Goal: Book appointment/travel/reservation

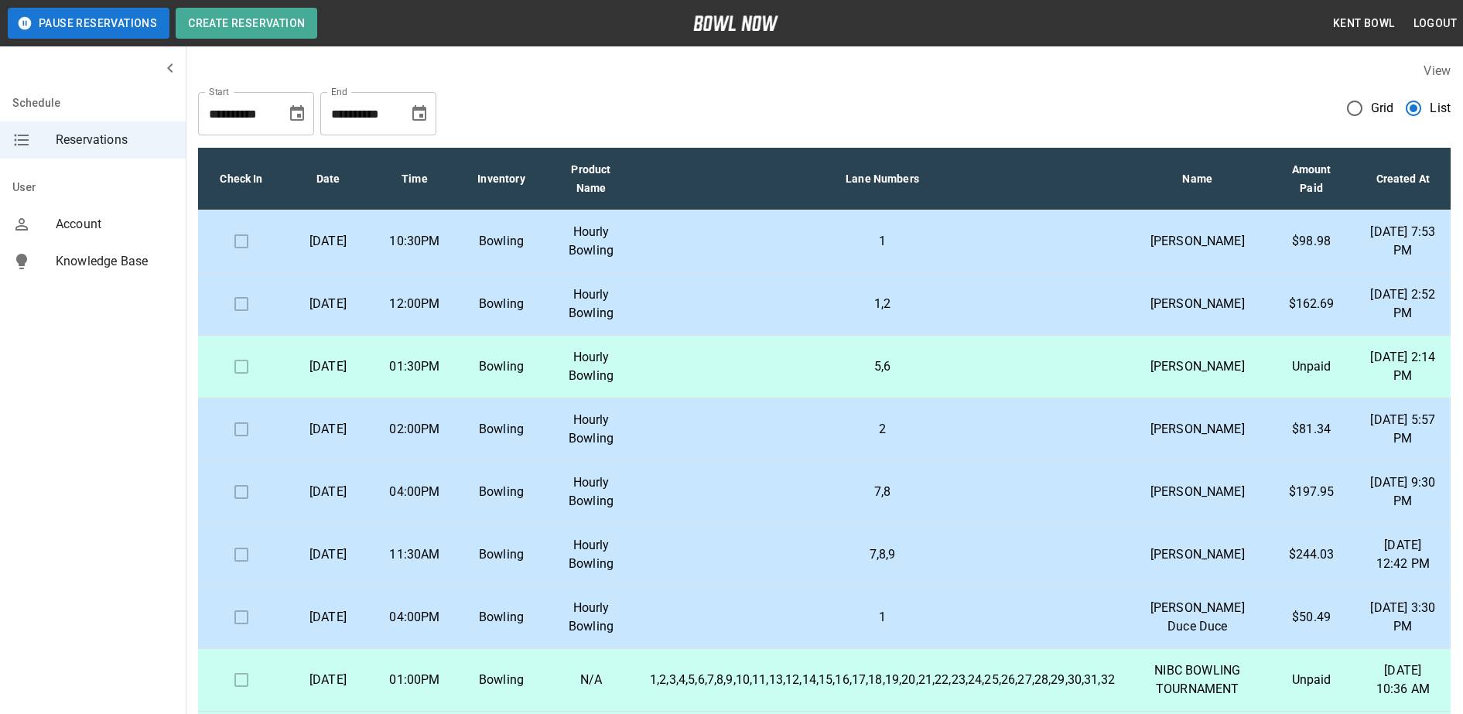
click at [447, 234] on td "10:30PM" at bounding box center [414, 241] width 87 height 63
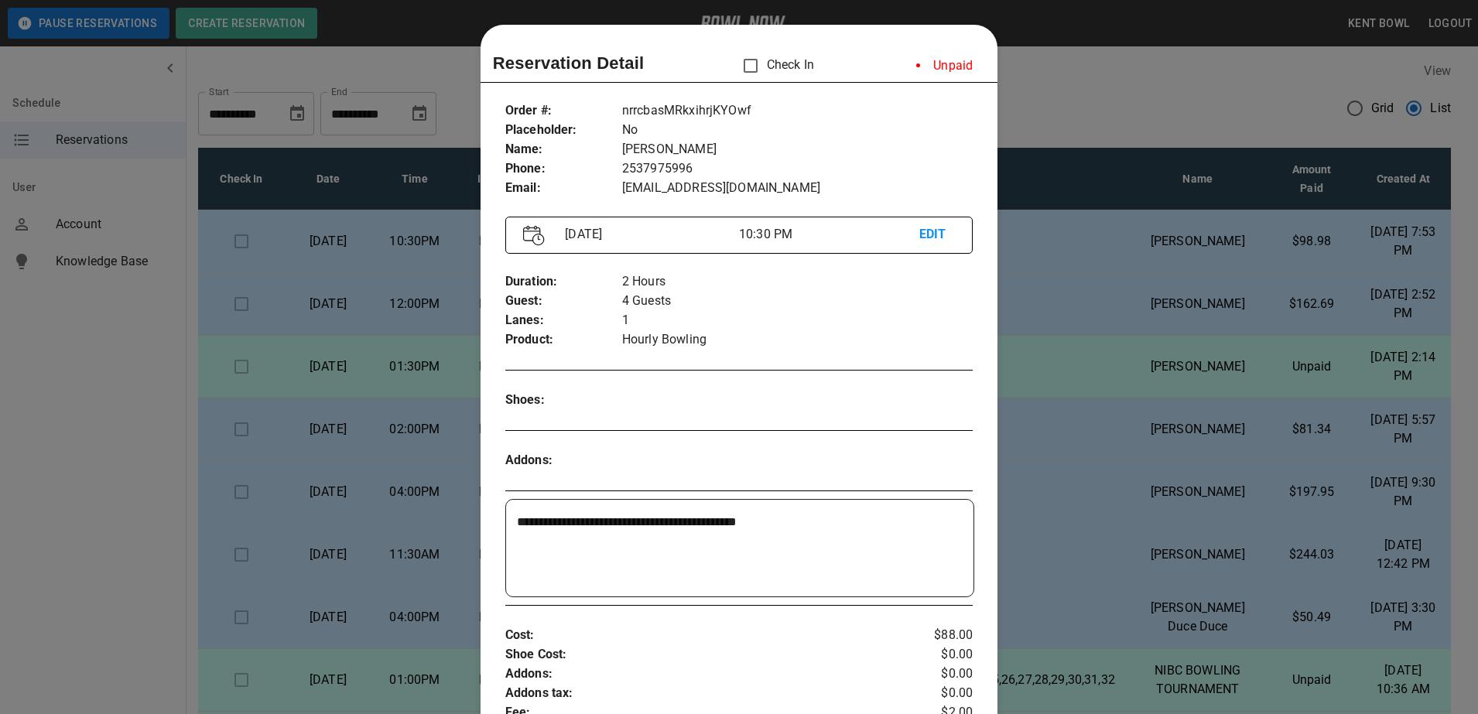
scroll to position [25, 0]
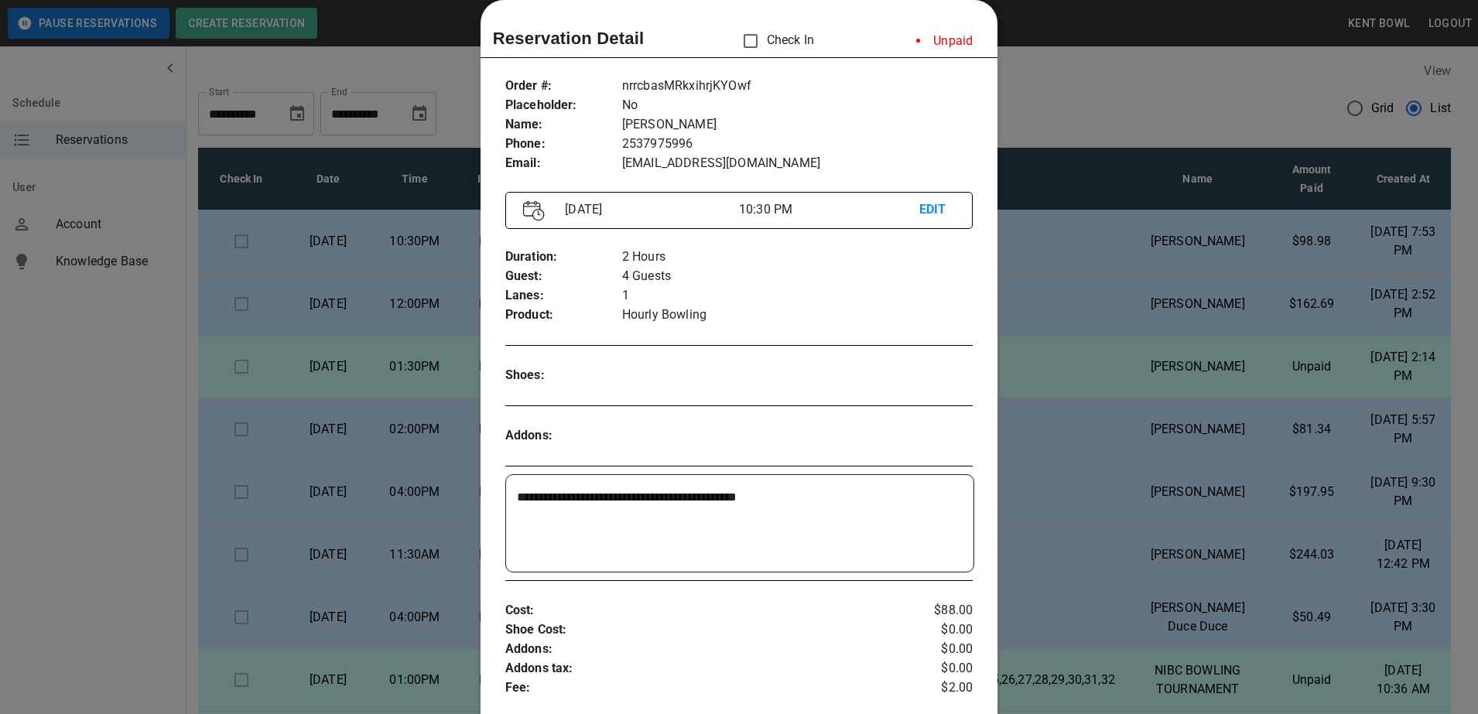
click at [116, 329] on div at bounding box center [739, 357] width 1478 height 714
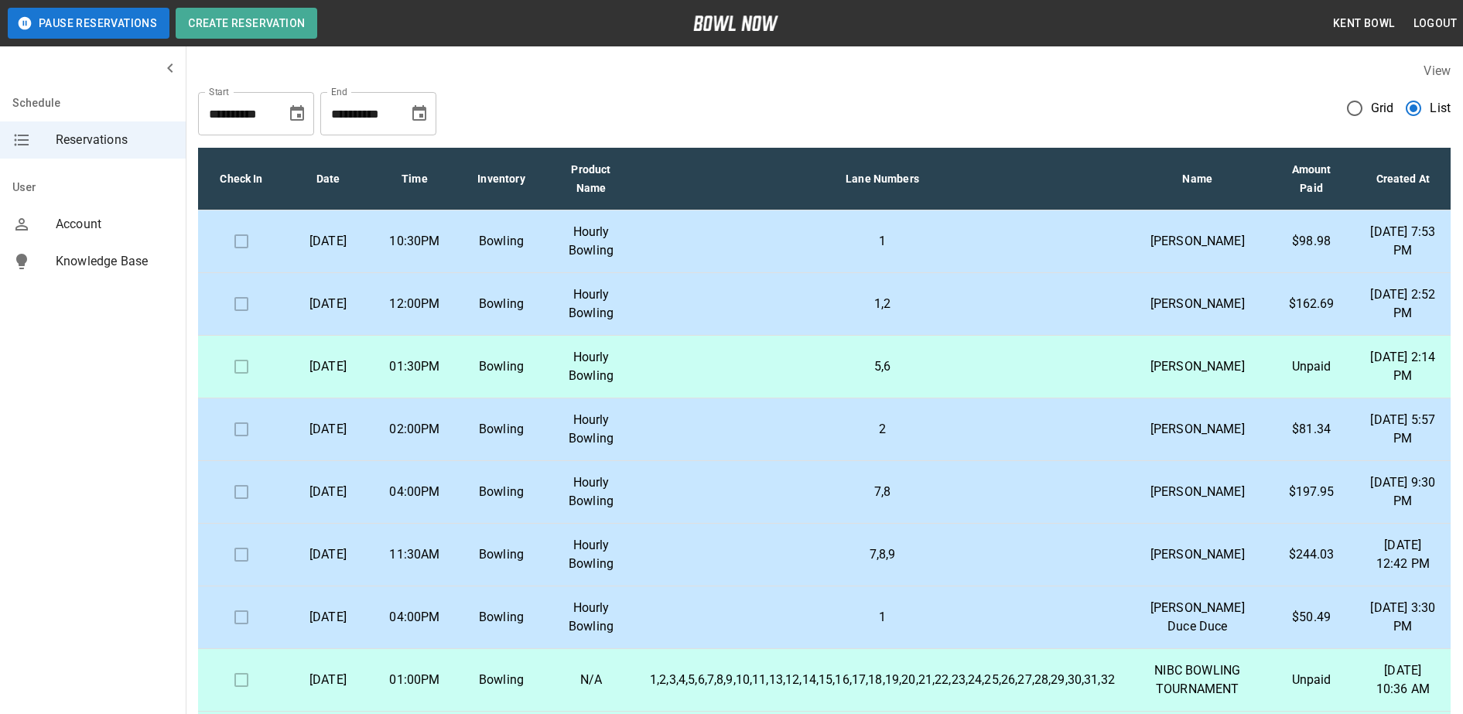
click at [359, 251] on p "[DATE]" at bounding box center [328, 241] width 62 height 19
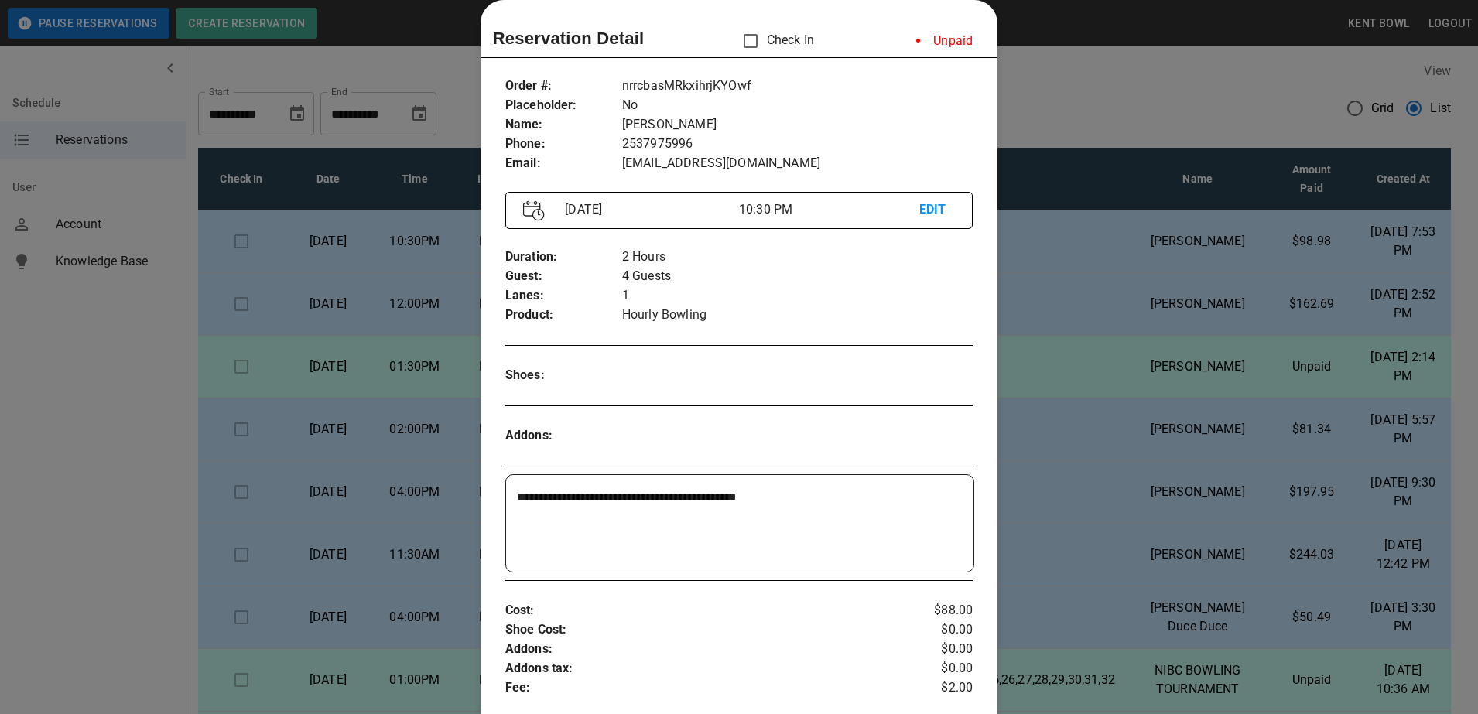
click at [103, 364] on div at bounding box center [739, 357] width 1478 height 714
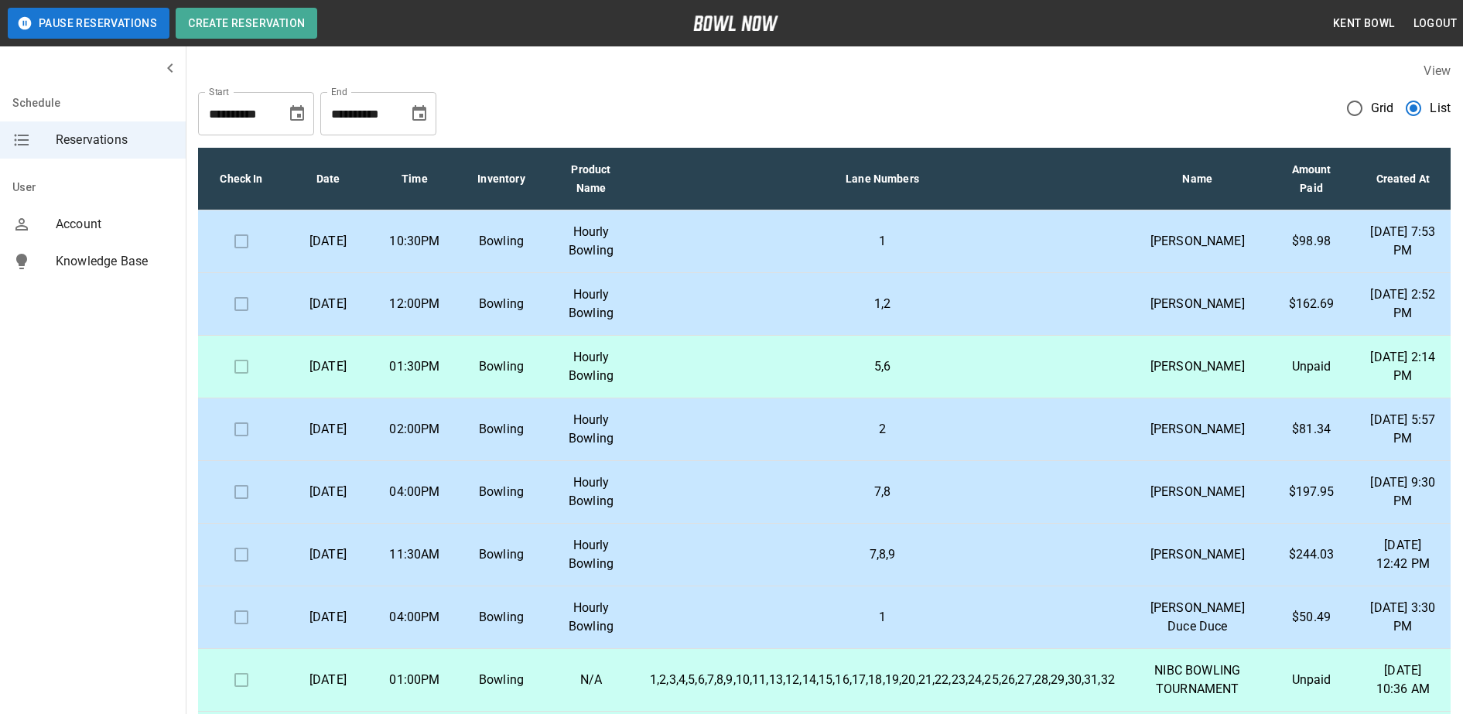
click at [578, 260] on p "Hourly Bowling" at bounding box center [591, 241] width 68 height 37
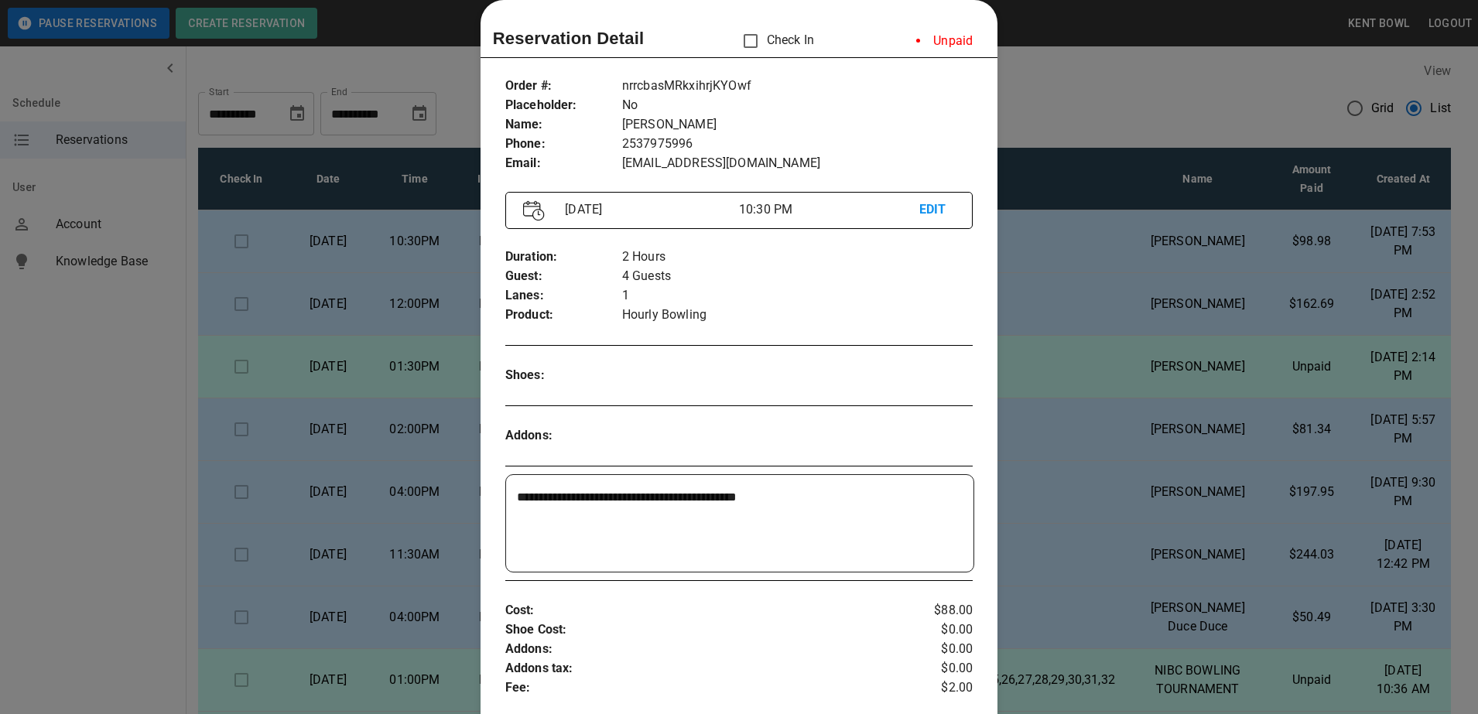
click at [107, 375] on div at bounding box center [739, 357] width 1478 height 714
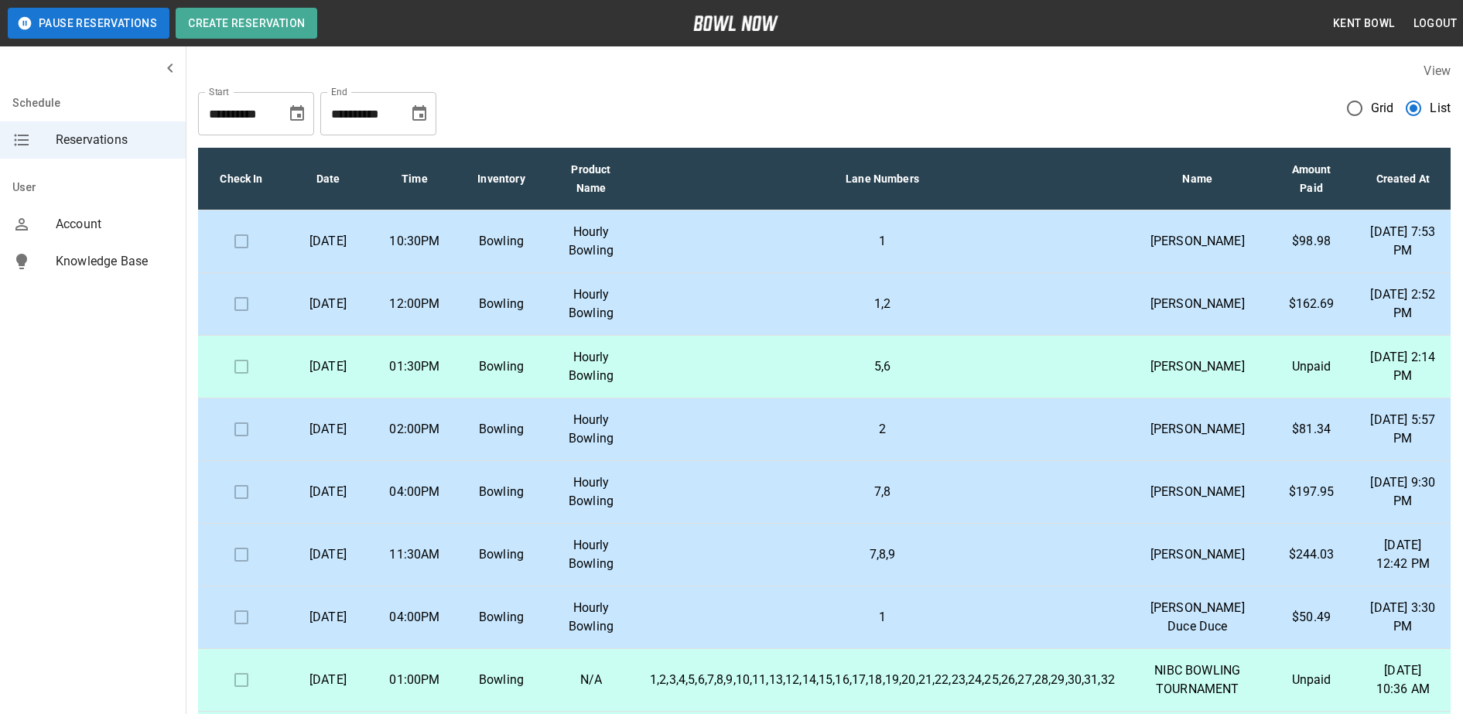
click at [430, 501] on p "04:00PM" at bounding box center [415, 492] width 62 height 19
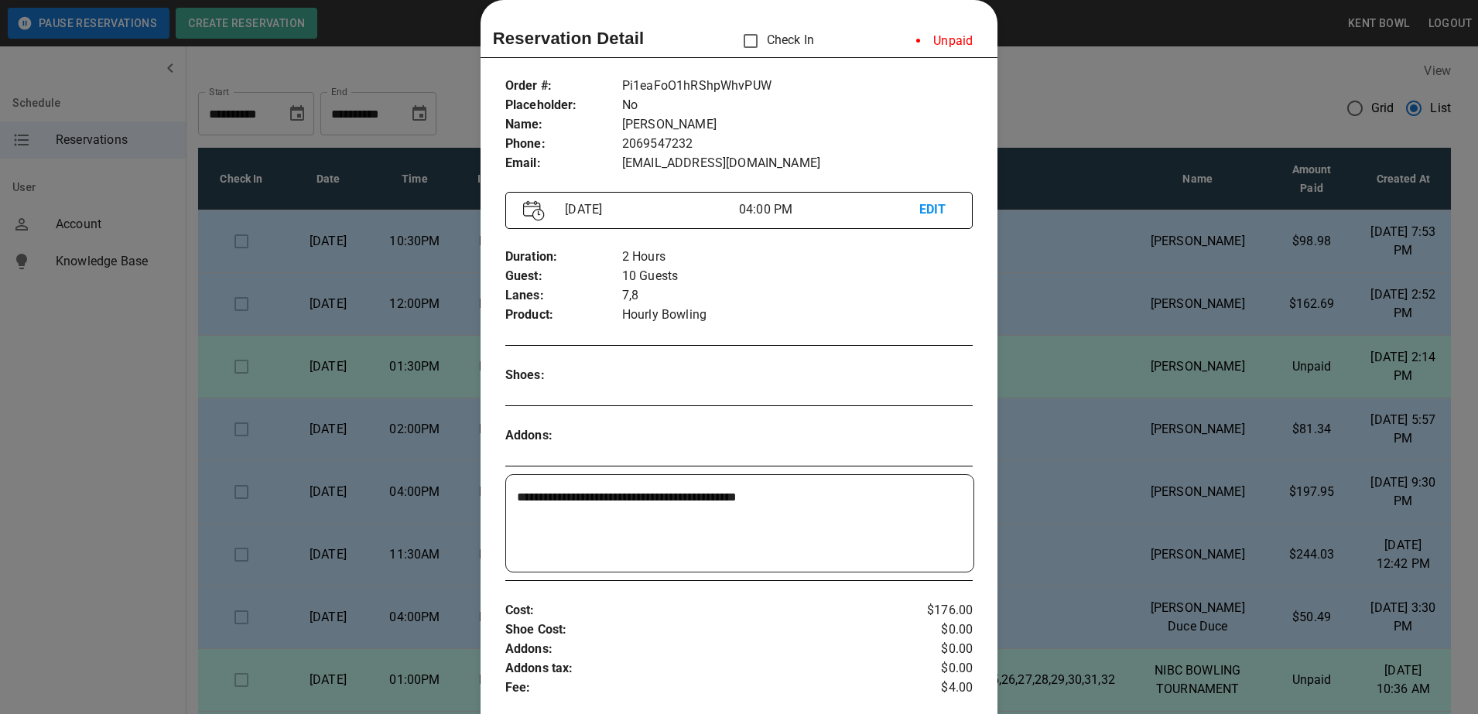
click at [96, 495] on div at bounding box center [739, 357] width 1478 height 714
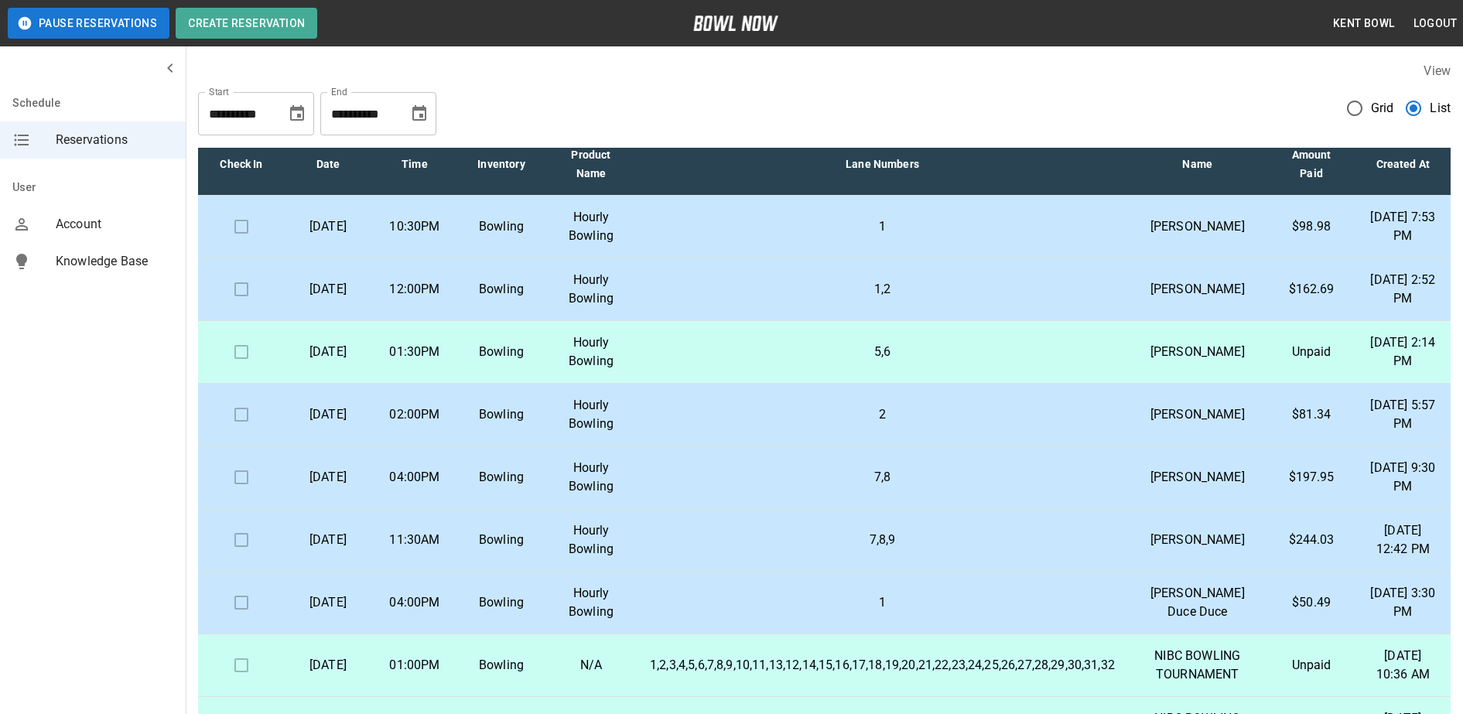
scroll to position [12, 0]
